Goal: Task Accomplishment & Management: Complete application form

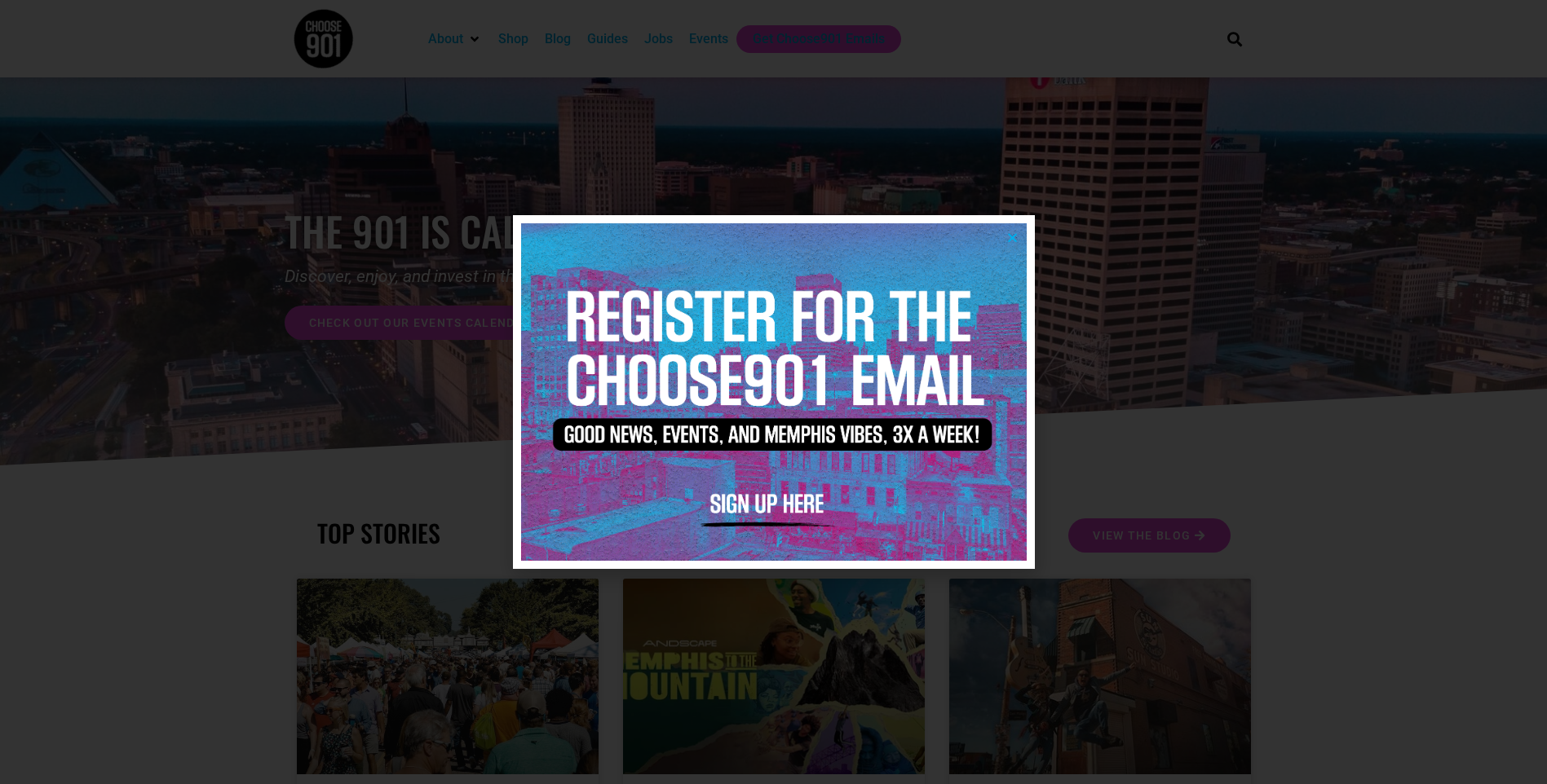
click at [1005, 234] on img at bounding box center [773, 391] width 505 height 336
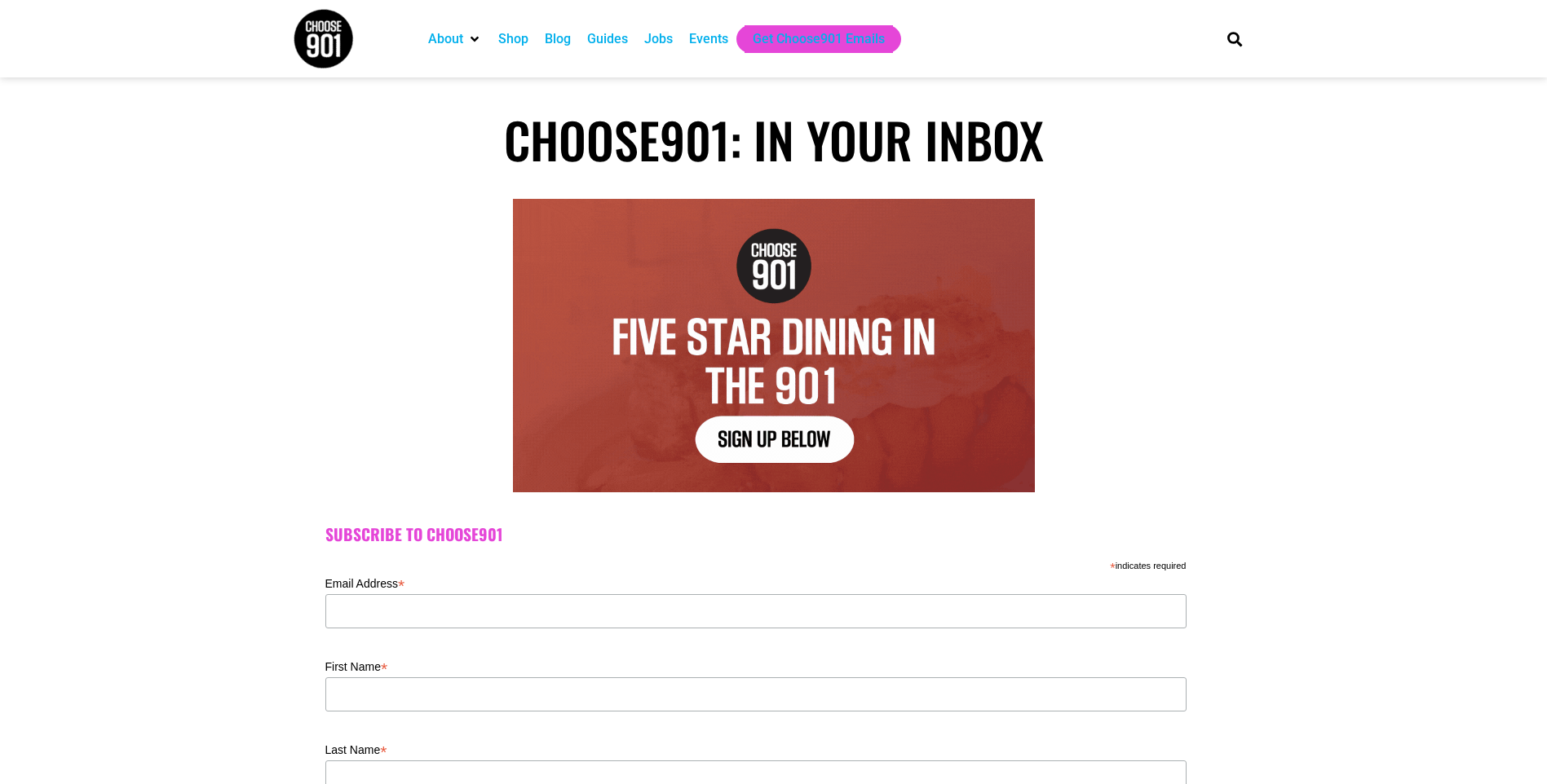
click at [663, 38] on div "Jobs" at bounding box center [658, 39] width 29 height 19
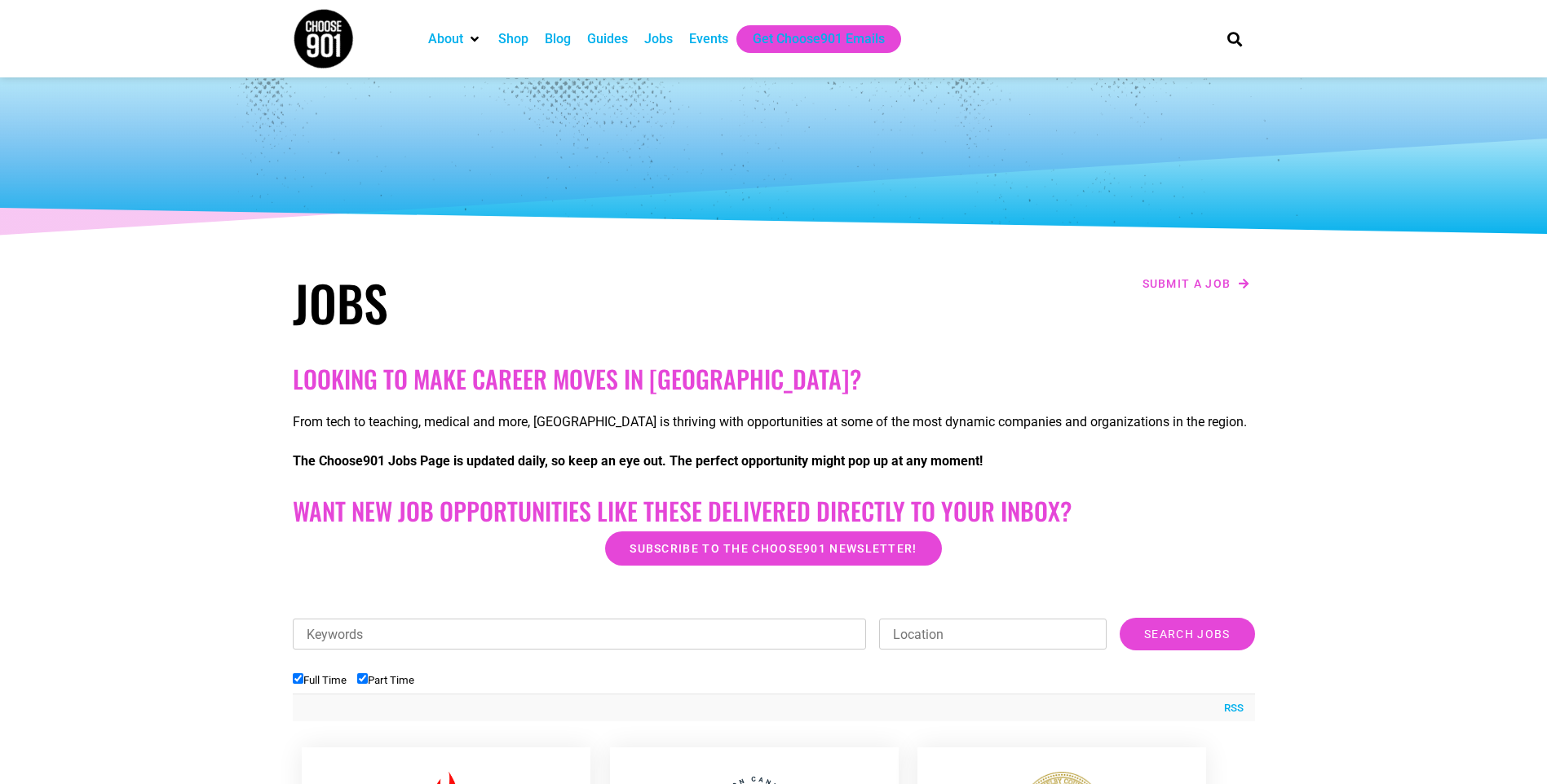
click at [301, 682] on input "Full Time" at bounding box center [298, 678] width 10 height 10
checkbox input "false"
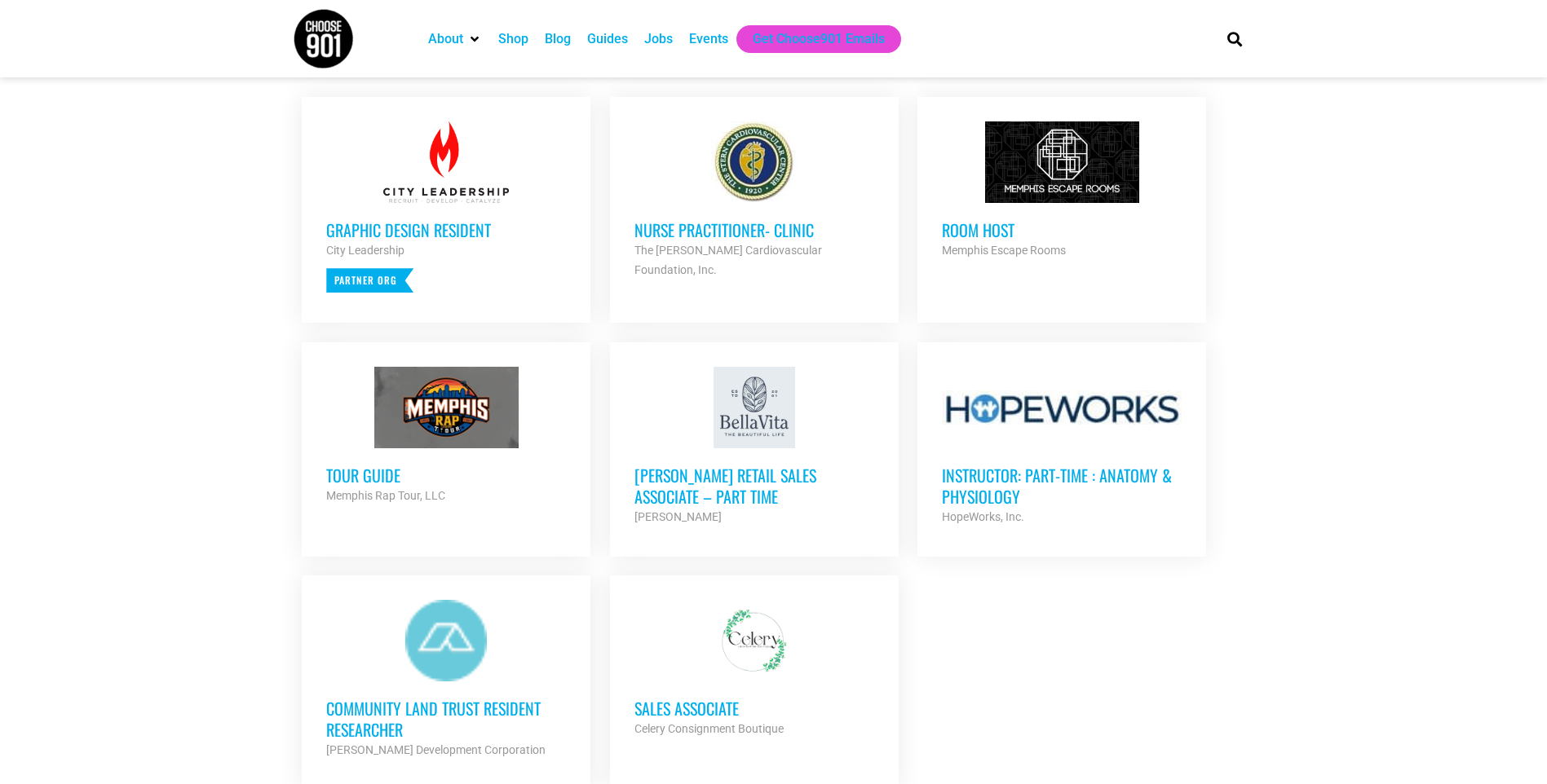
scroll to position [652, 0]
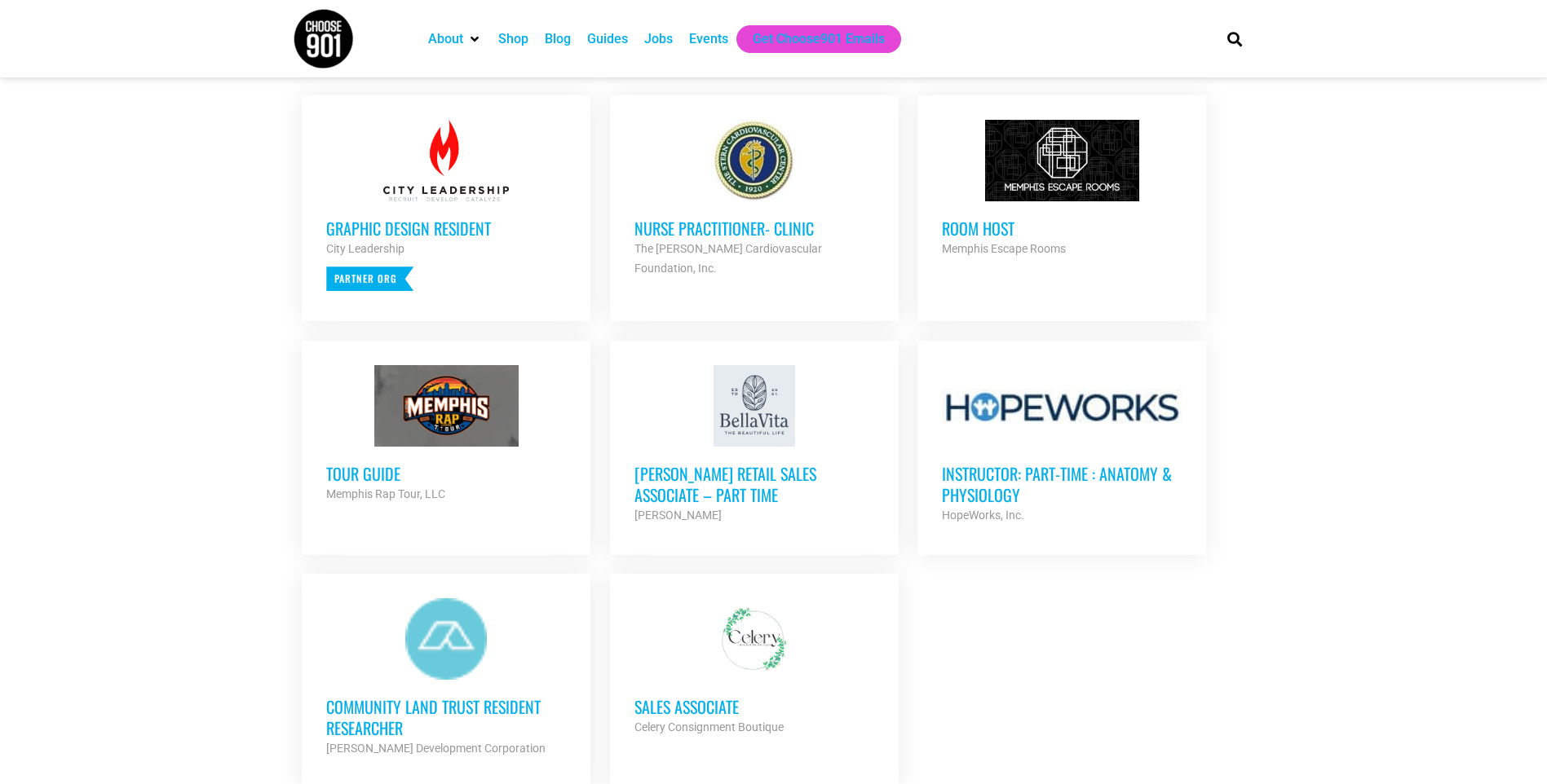
click at [964, 226] on h3 "Room Host" at bounding box center [1061, 228] width 240 height 21
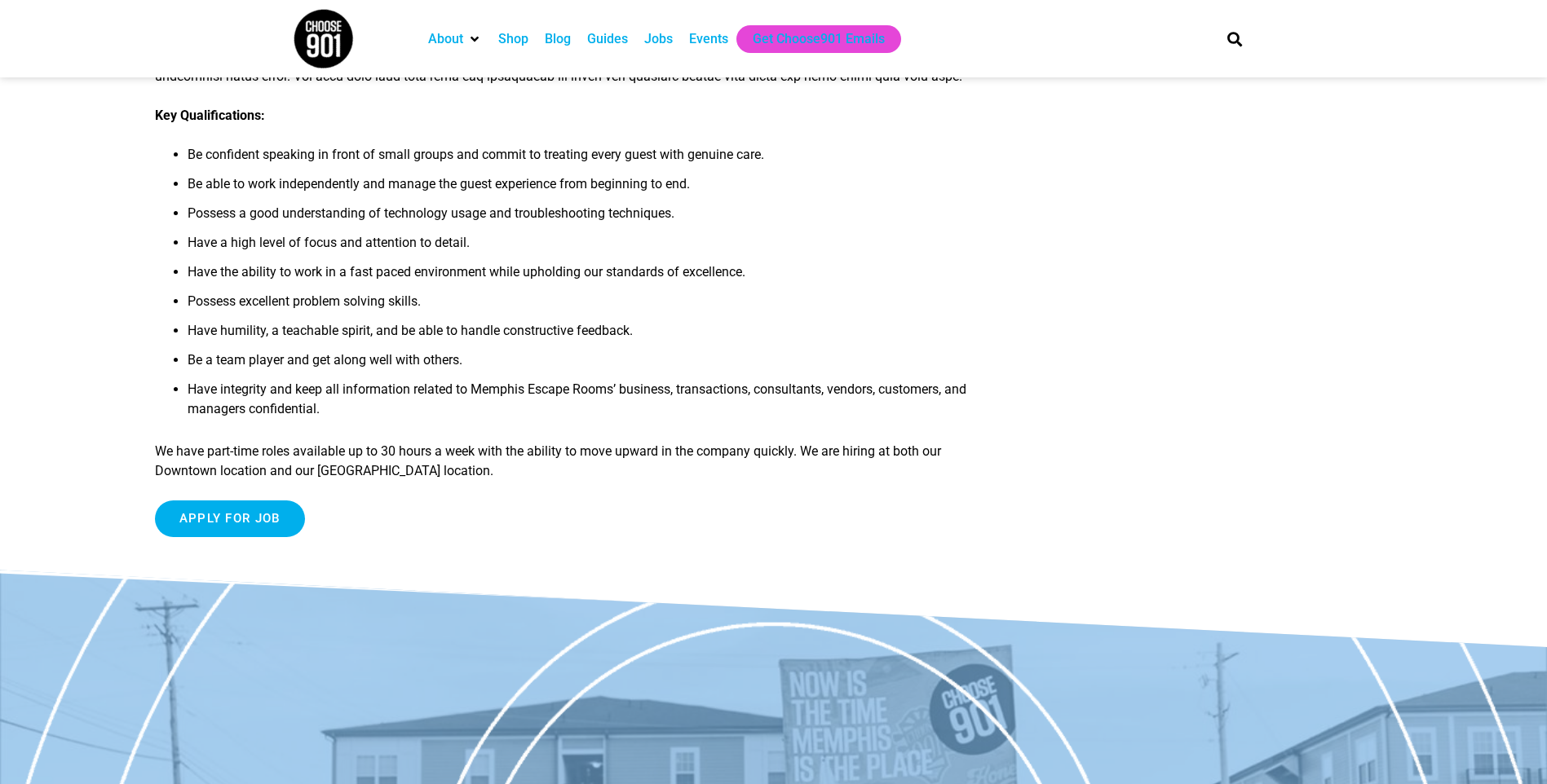
scroll to position [408, 0]
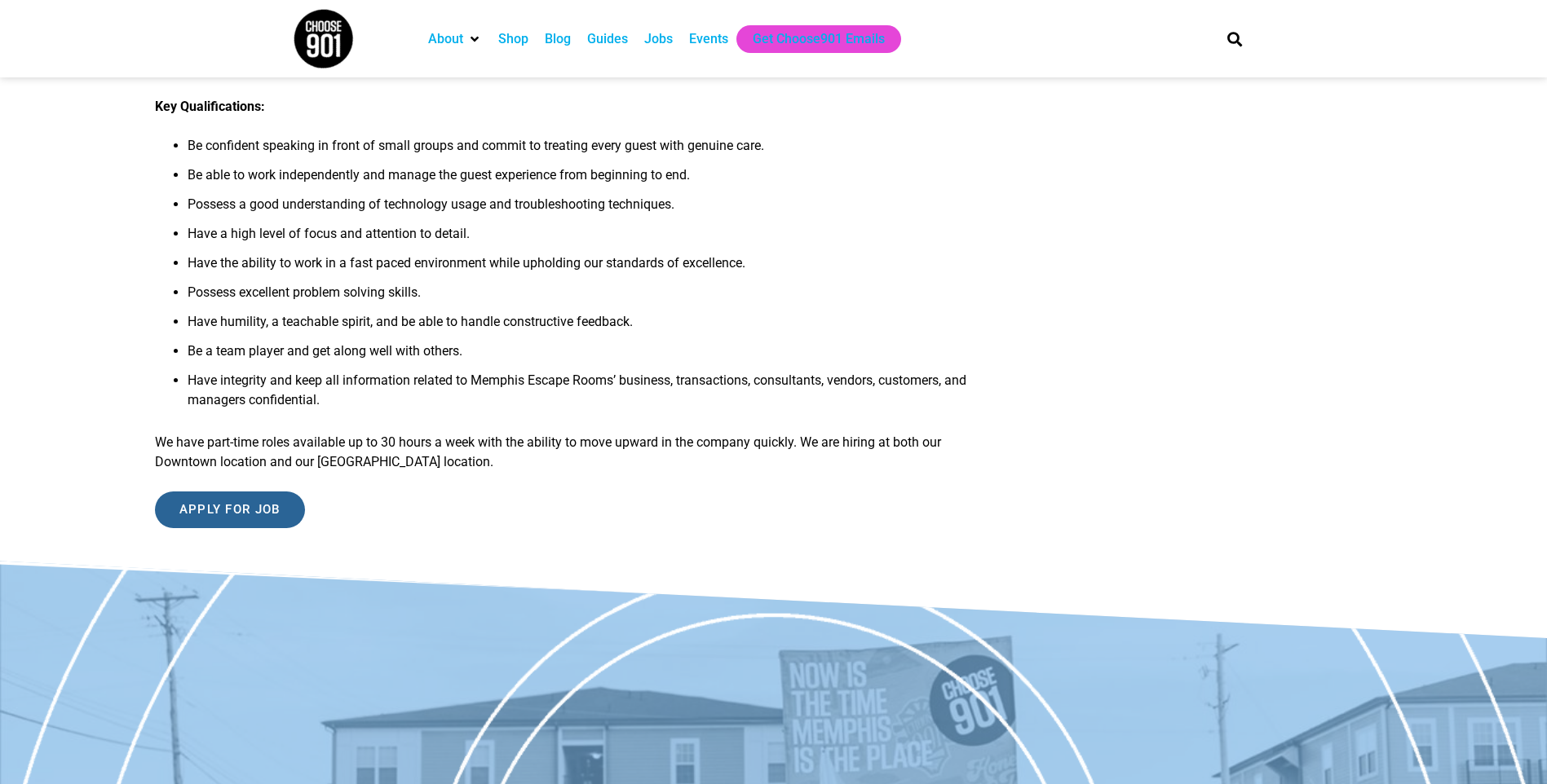
click at [221, 505] on input "Apply for job" at bounding box center [230, 511] width 150 height 37
